Goal: Task Accomplishment & Management: Manage account settings

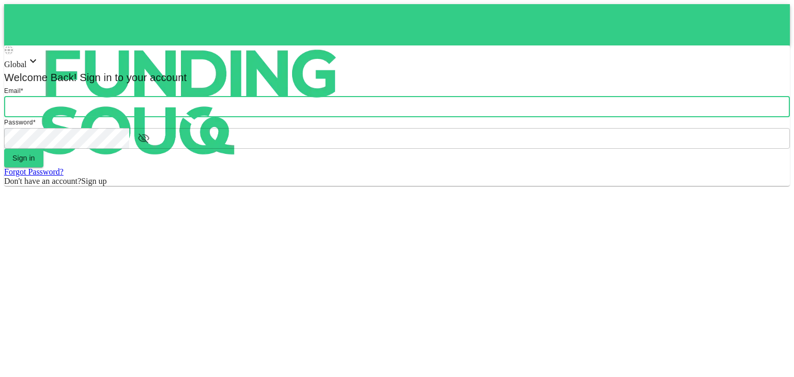
click at [343, 117] on input "email" at bounding box center [396, 107] width 785 height 21
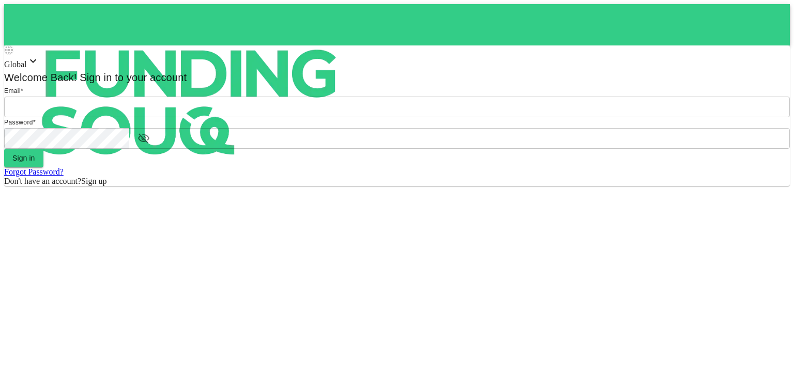
type input "mohammed.mossad@gmail.com"
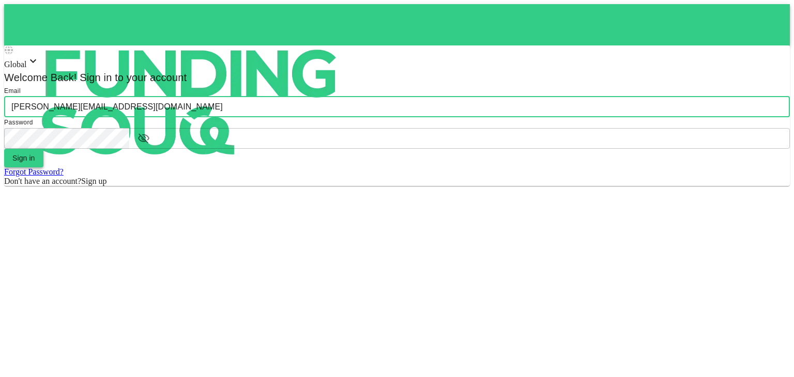
click at [43, 167] on button "Sign in" at bounding box center [23, 158] width 39 height 19
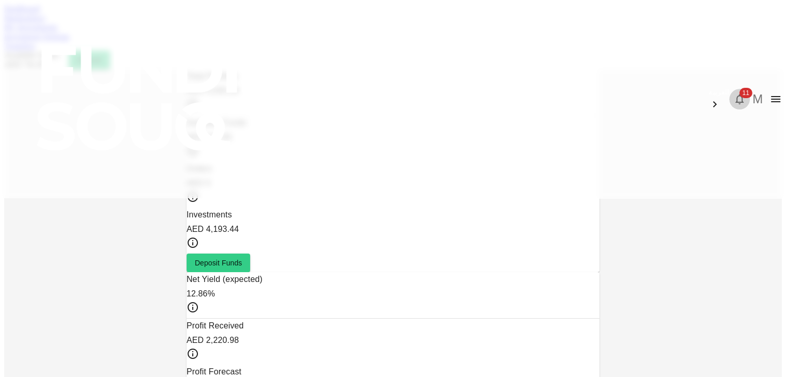
click at [735, 95] on icon "button" at bounding box center [739, 100] width 8 height 10
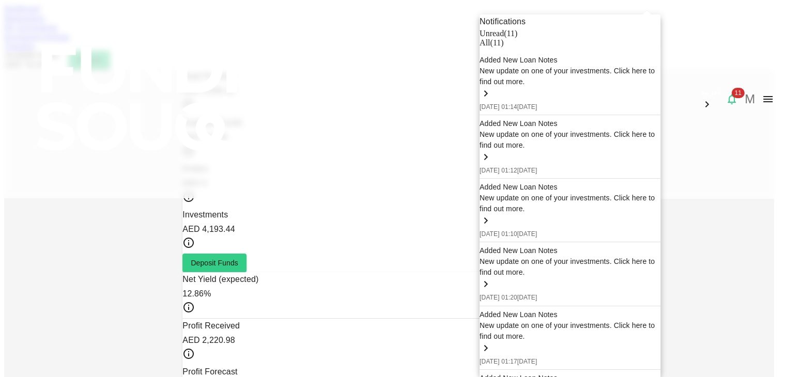
click at [178, 54] on div at bounding box center [393, 188] width 786 height 377
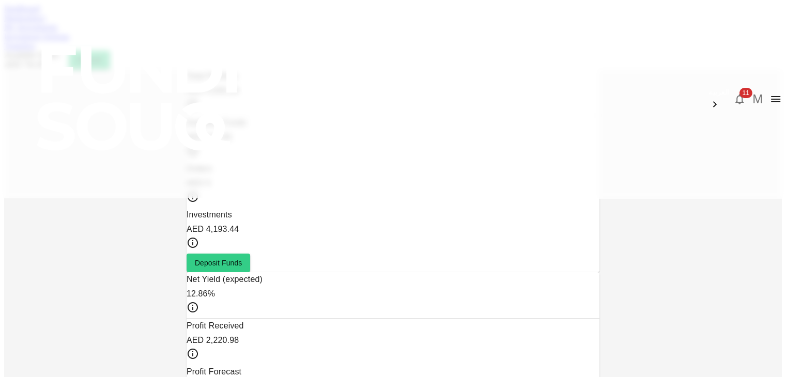
click at [45, 22] on link "Marketplace" at bounding box center [24, 17] width 41 height 9
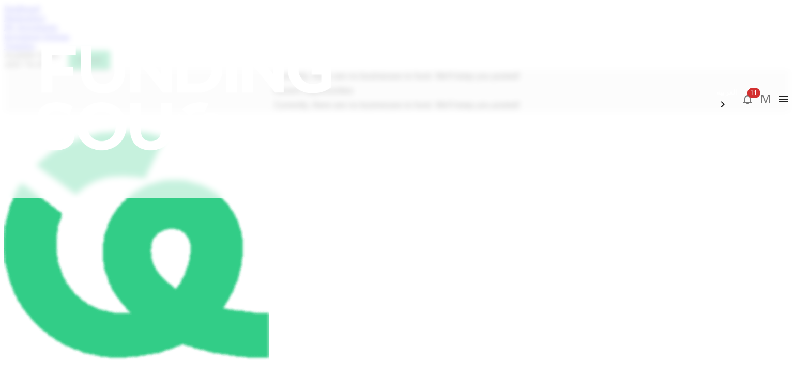
click at [35, 50] on link "Transfers" at bounding box center [19, 45] width 31 height 9
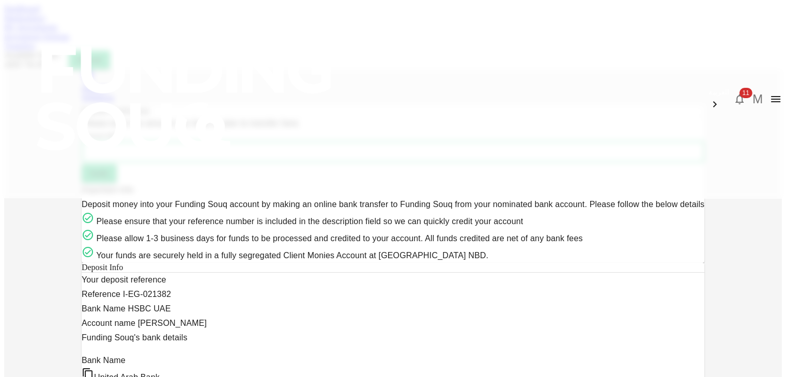
click at [190, 162] on input "Amount AED" at bounding box center [393, 152] width 623 height 21
type input "740"
click at [528, 93] on div "Withdraw" at bounding box center [393, 97] width 623 height 9
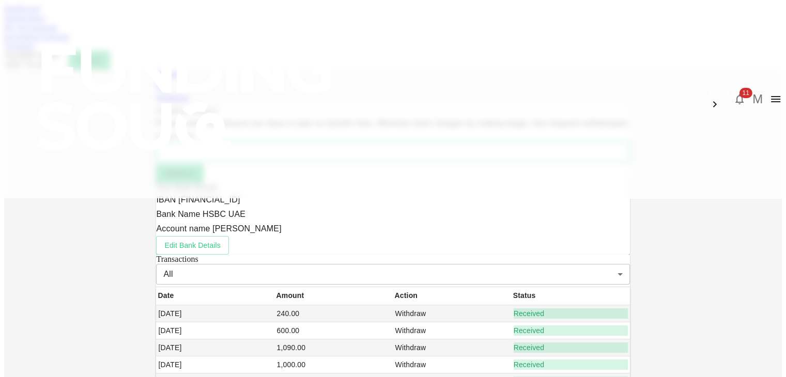
click at [186, 162] on input "Amount AED" at bounding box center [392, 152] width 473 height 21
type input "740"
click at [13, 259] on div "Deposit Withdraw Withdraw Request Please enter the amount you have or plan to t…" at bounding box center [393, 260] width 778 height 383
click at [203, 183] on button "Withdraw" at bounding box center [179, 173] width 47 height 19
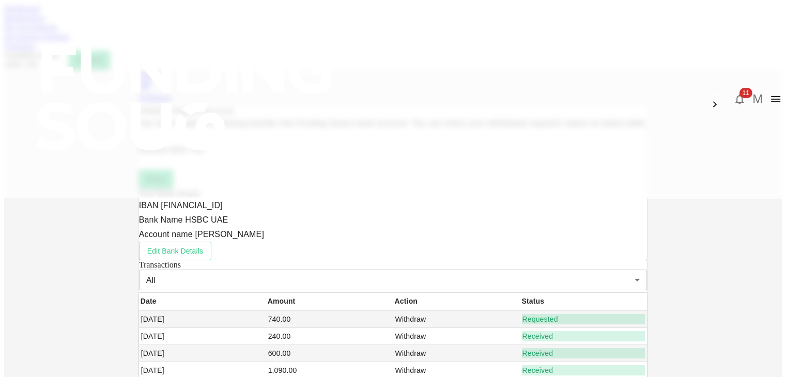
click at [40, 13] on link "Dashboard" at bounding box center [22, 8] width 36 height 9
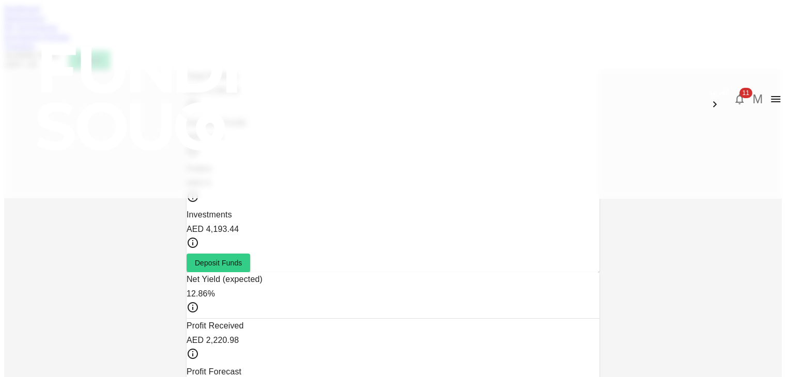
click at [58, 32] on link "My Investments" at bounding box center [31, 27] width 54 height 9
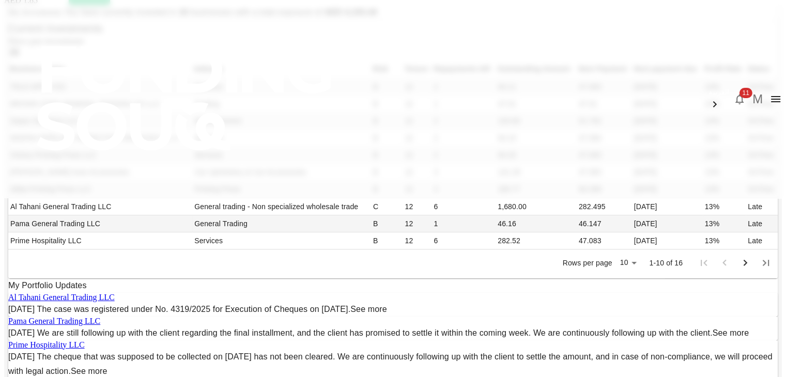
scroll to position [62, 0]
